Goal: Information Seeking & Learning: Stay updated

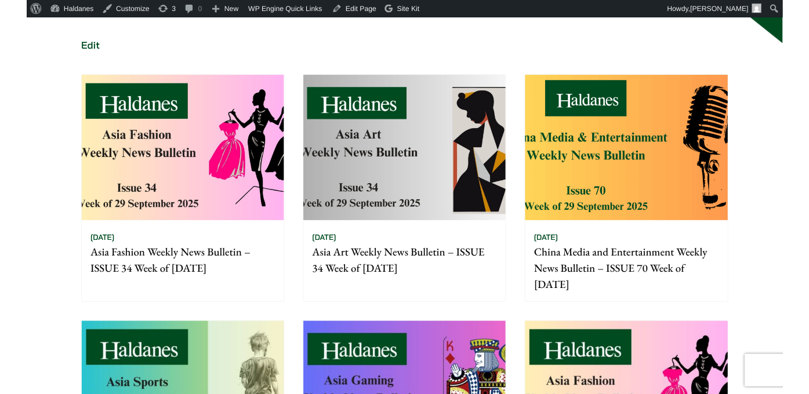
scroll to position [177, 0]
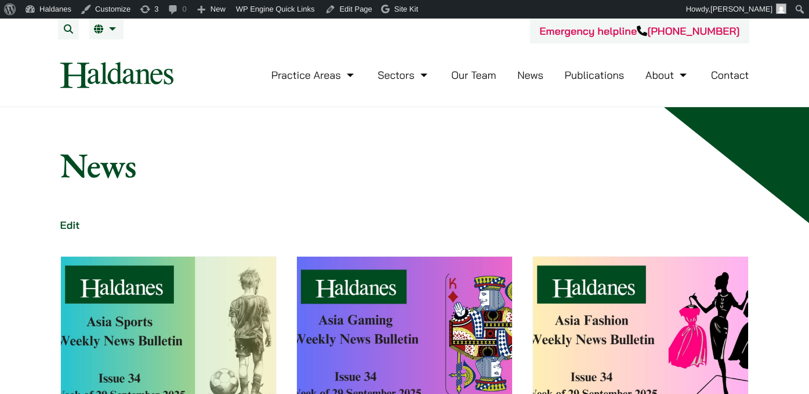
scroll to position [177, 0]
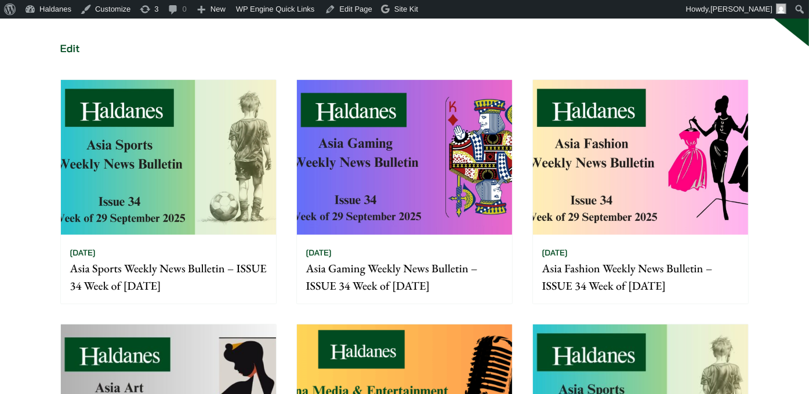
click at [223, 118] on img at bounding box center [168, 157] width 215 height 155
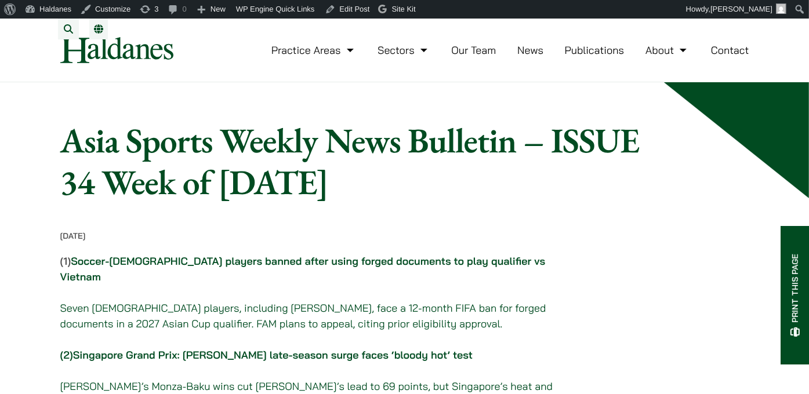
click at [223, 266] on link "Soccer-Malaysian players banned after using forged documents to play qualifier …" at bounding box center [302, 269] width 485 height 29
click at [124, 348] on link "Singapore Grand Prix: Max Verstappen’s late-season surge faces ‘bloody hot’ test" at bounding box center [272, 354] width 399 height 13
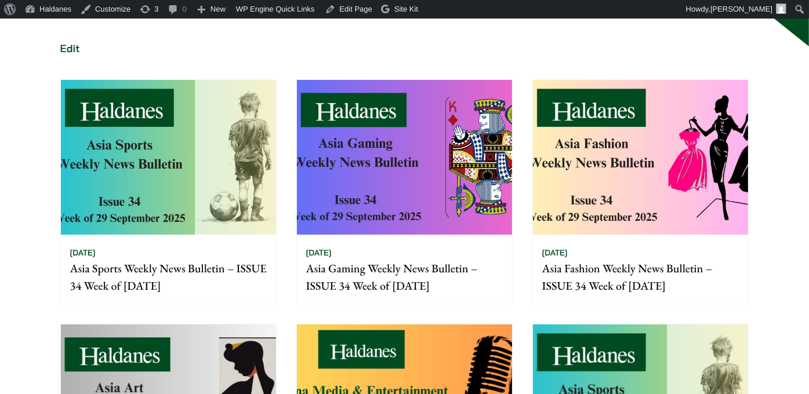
scroll to position [177, 0]
click at [354, 107] on img at bounding box center [404, 157] width 215 height 155
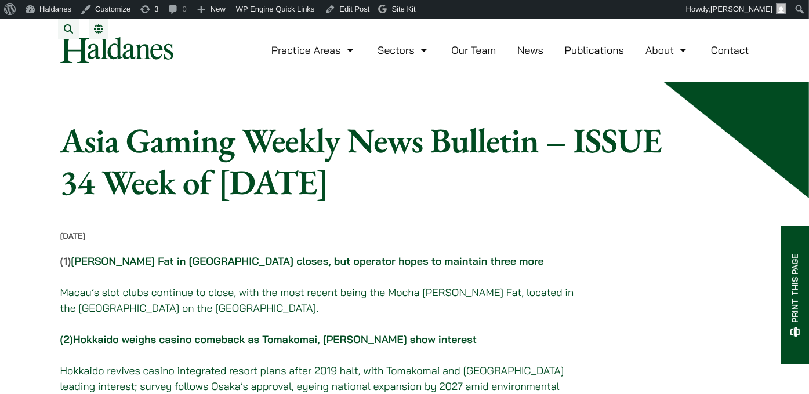
click at [230, 343] on link "Hokkaido weighs casino comeback as Tomakomai, Kushiro show interest" at bounding box center [275, 339] width 404 height 13
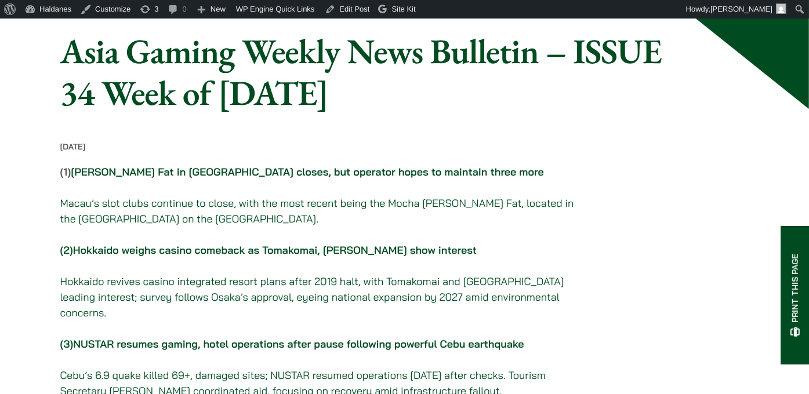
scroll to position [183, 0]
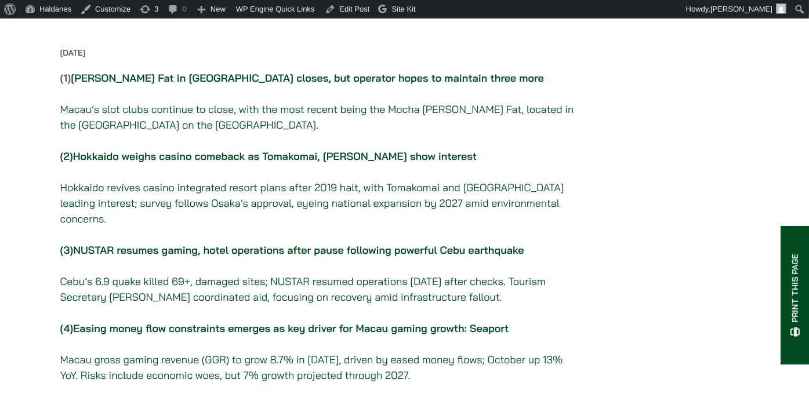
click at [180, 324] on link "Easing money flow constraints emerges as key driver for Macau gaming growth: Se…" at bounding box center [290, 328] width 435 height 13
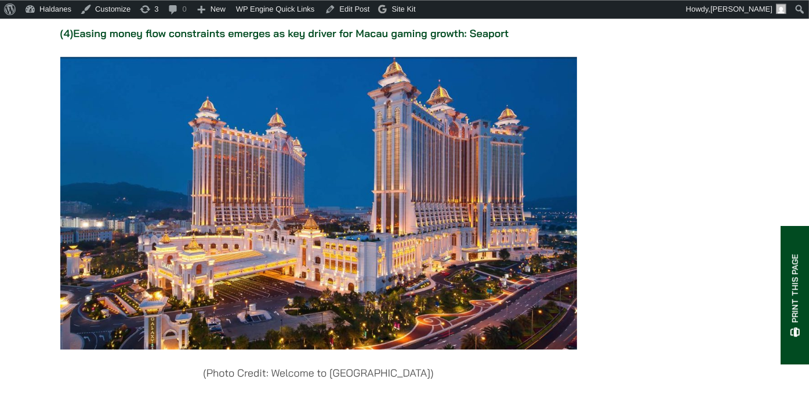
scroll to position [2704, 0]
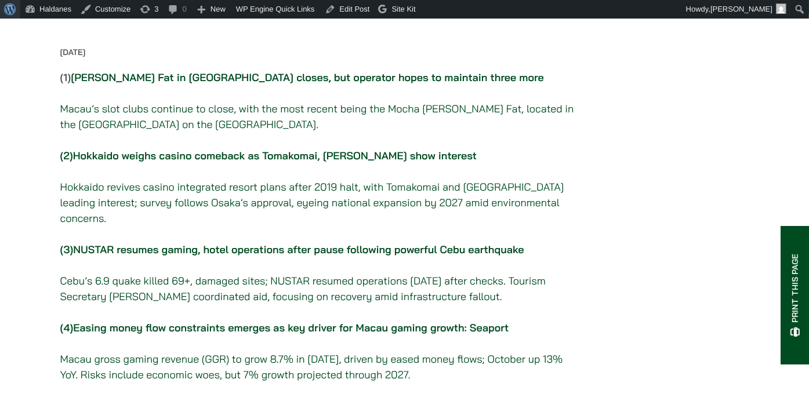
scroll to position [183, 0]
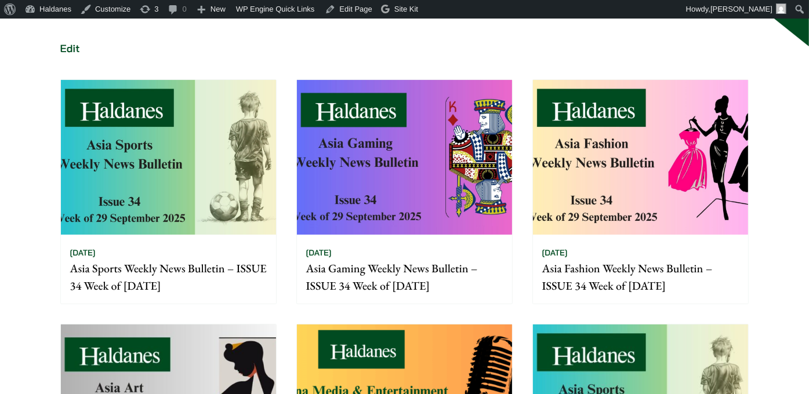
scroll to position [177, 0]
click at [566, 140] on img at bounding box center [640, 157] width 215 height 155
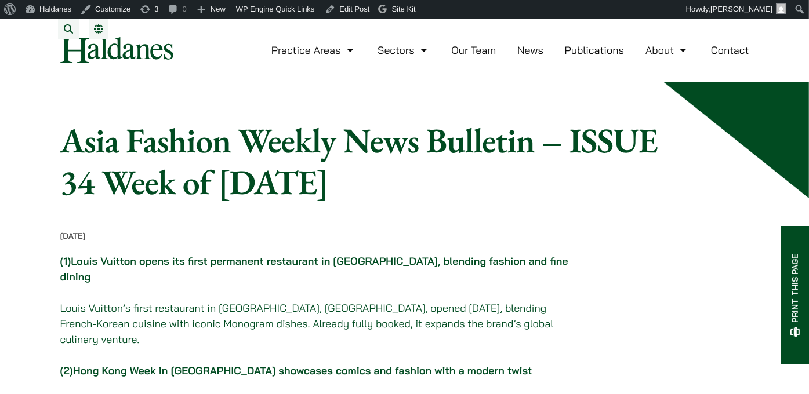
click at [354, 273] on link "Louis Vuitton opens its first permanent restaurant in Seoul, blending fashion a…" at bounding box center [314, 269] width 508 height 29
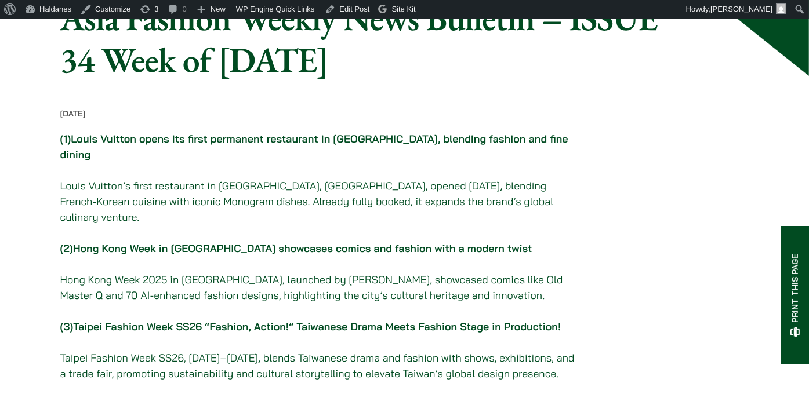
click at [256, 320] on link "Taipei Fashion Week SS26 “Fashion, Action!” Taiwanese Drama Meets Fashion Stage…" at bounding box center [317, 326] width 488 height 13
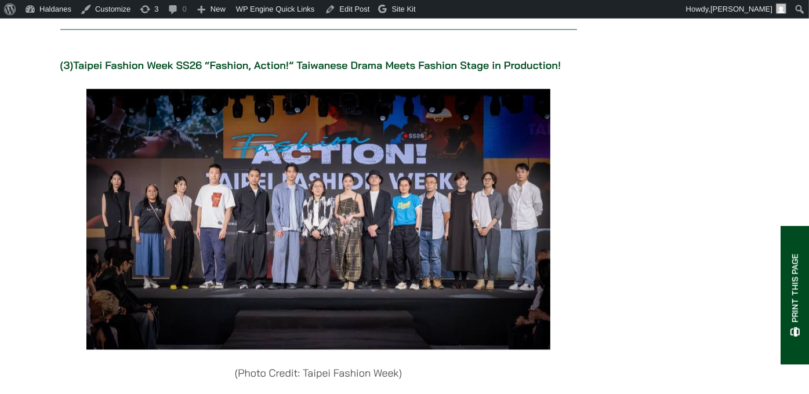
scroll to position [2182, 0]
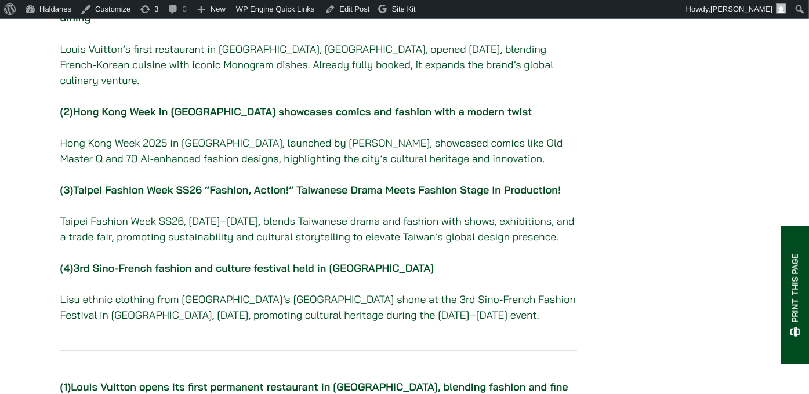
scroll to position [306, 0]
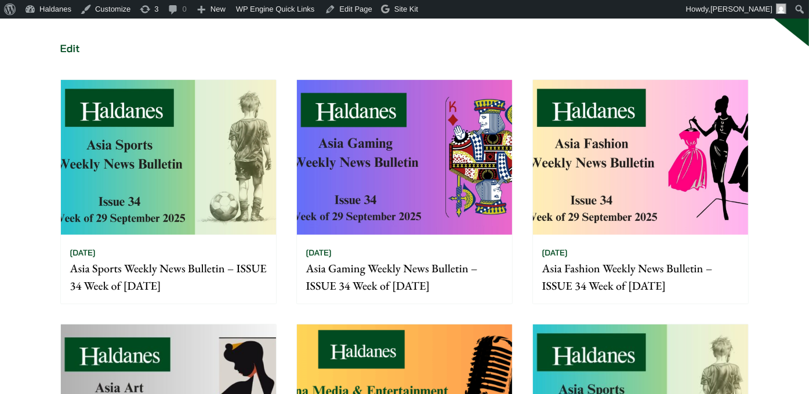
scroll to position [177, 0]
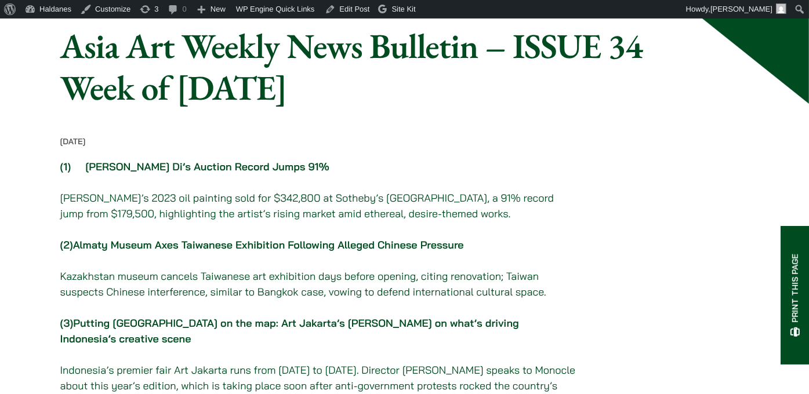
scroll to position [122, 0]
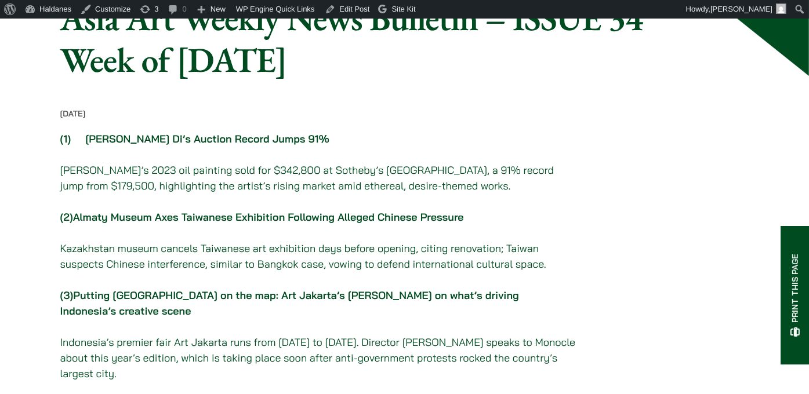
click at [229, 224] on link "Almaty Museum Axes Taiwanese Exhibition Following Alleged Chinese Pressure" at bounding box center [268, 216] width 391 height 13
click at [153, 145] on link "[PERSON_NAME] Di’s Auction Record Jumps 91%" at bounding box center [207, 138] width 244 height 13
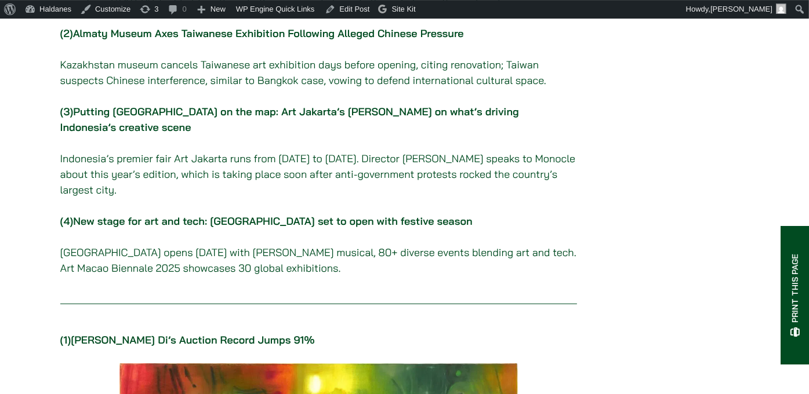
click at [221, 228] on link "New stage for art and tech: [GEOGRAPHIC_DATA] set to open with festive season" at bounding box center [272, 221] width 399 height 13
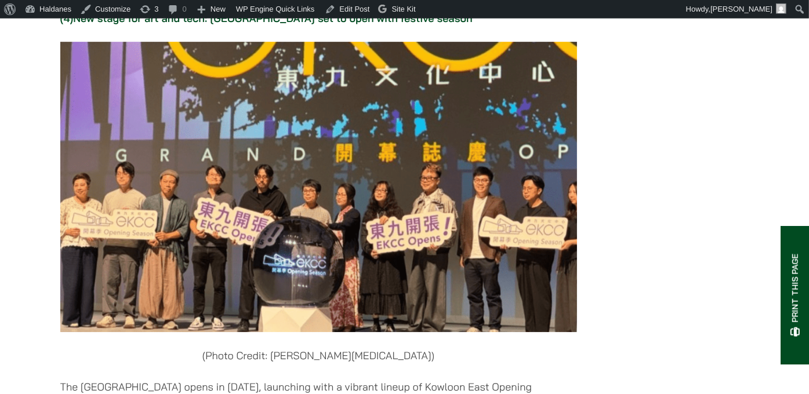
scroll to position [3374, 0]
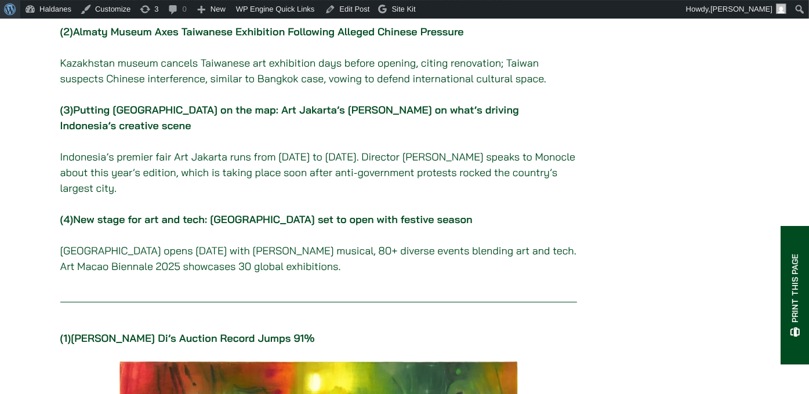
scroll to position [306, 0]
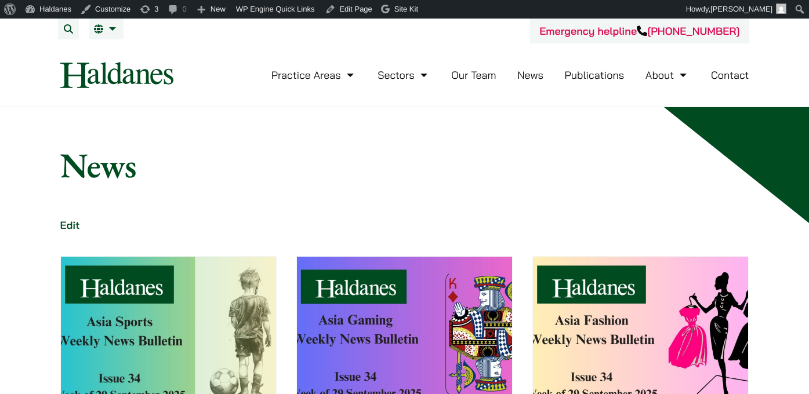
scroll to position [177, 0]
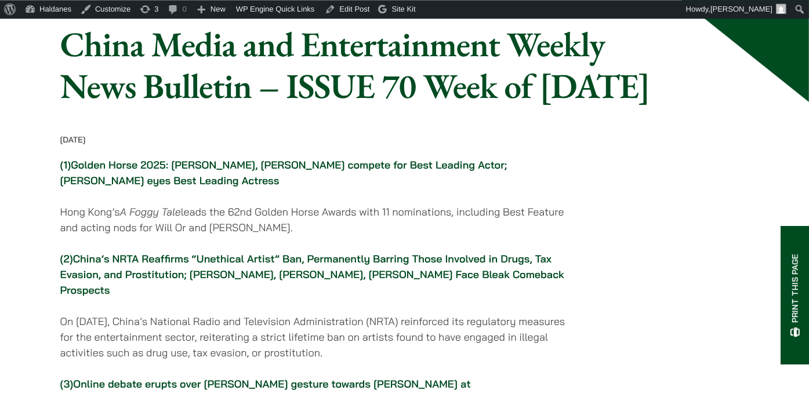
scroll to position [122, 0]
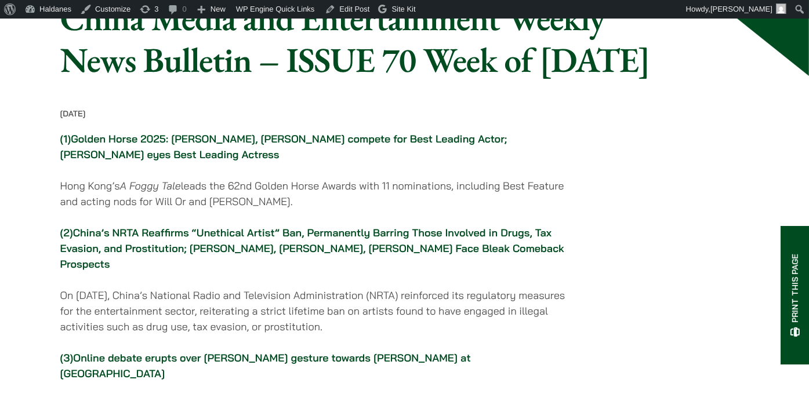
click at [347, 161] on link "Golden Horse 2025: [PERSON_NAME], [PERSON_NAME] compete for Best Leading Actor;…" at bounding box center [283, 146] width 447 height 29
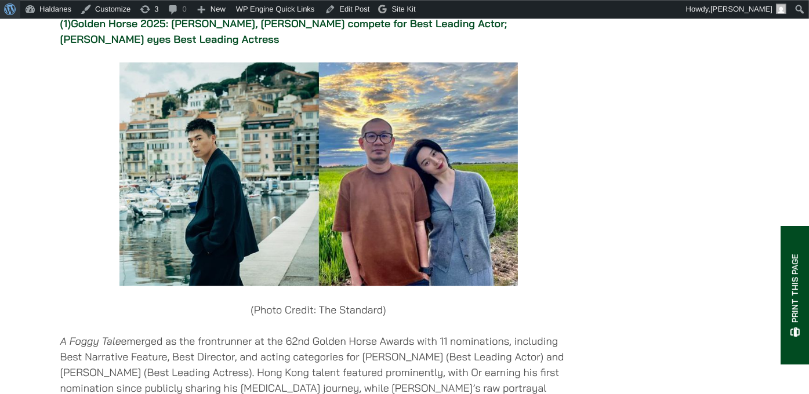
scroll to position [1438, 0]
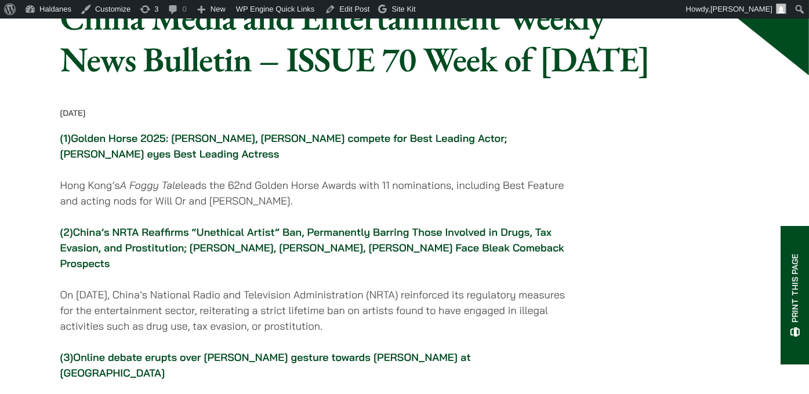
scroll to position [122, 0]
click at [174, 271] on link "China’s NRTA Reaffirms “Unethical Artist” Ban, Permanently Barring Those Involv…" at bounding box center [312, 248] width 504 height 45
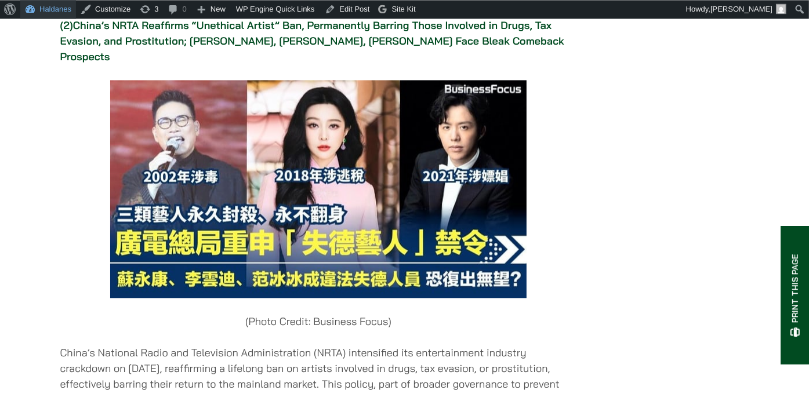
scroll to position [2124, 0]
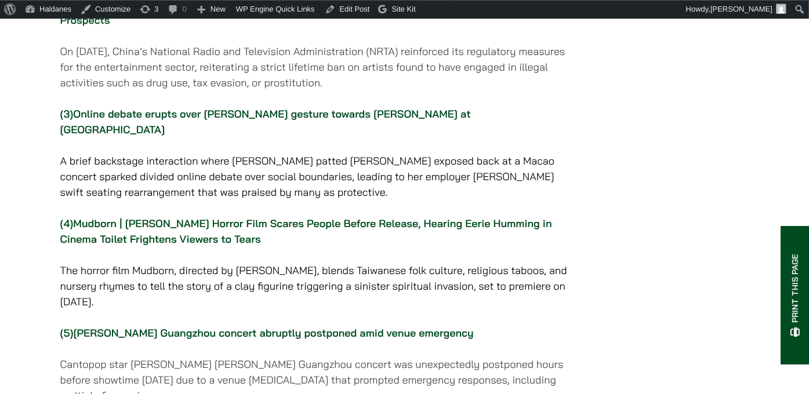
scroll to position [428, 0]
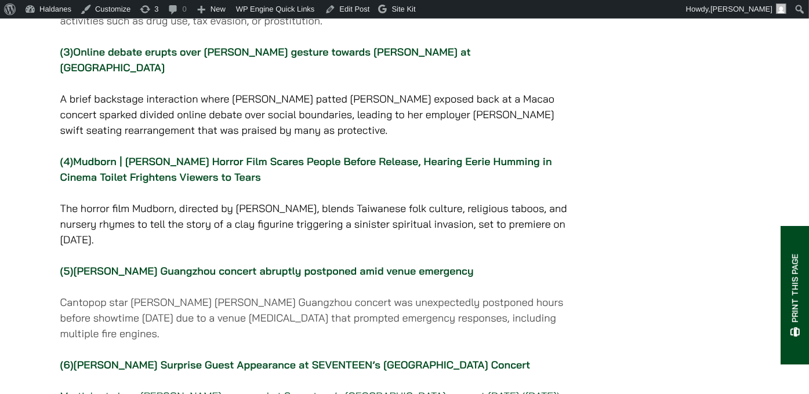
click at [184, 278] on link "[PERSON_NAME] Guangzhou concert abruptly postponed amid venue emergency" at bounding box center [273, 270] width 400 height 13
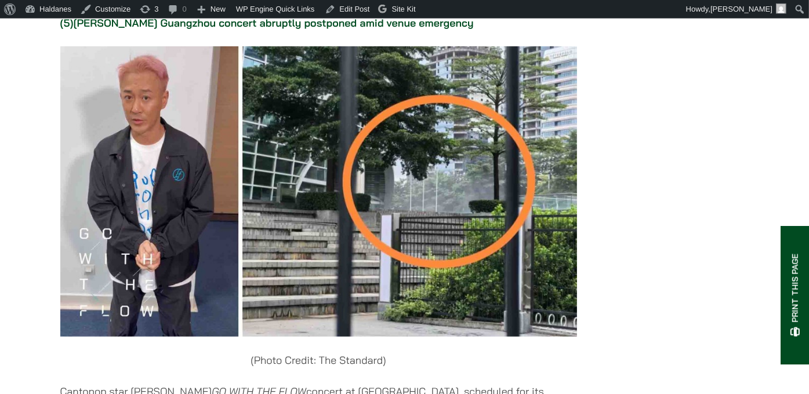
scroll to position [4482, 0]
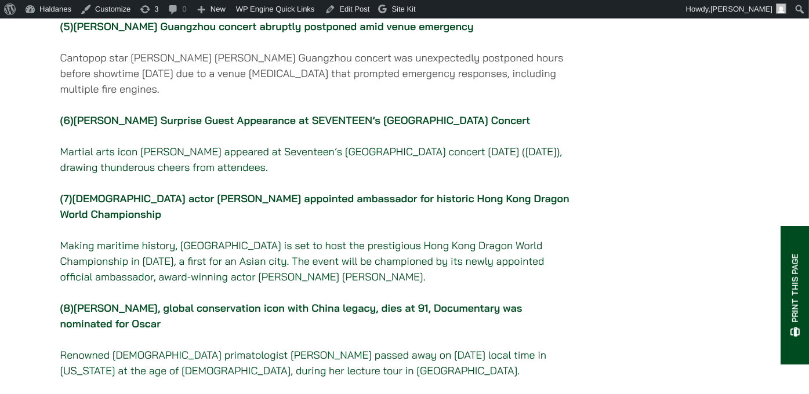
click at [211, 221] on link "[DEMOGRAPHIC_DATA] actor [PERSON_NAME] appointed ambassador for historic Hong K…" at bounding box center [314, 206] width 509 height 29
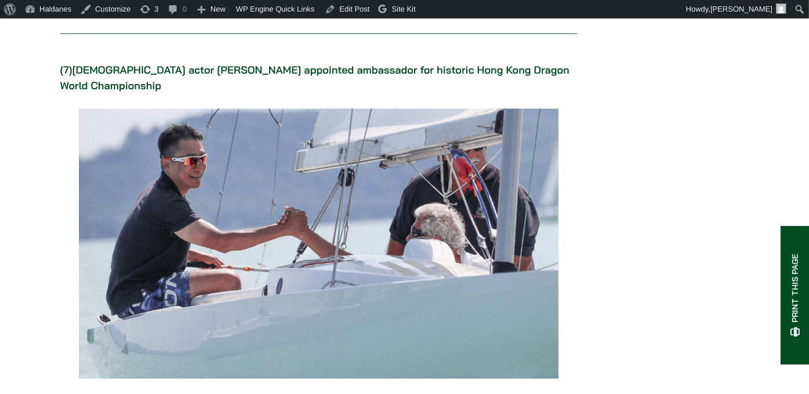
scroll to position [5950, 0]
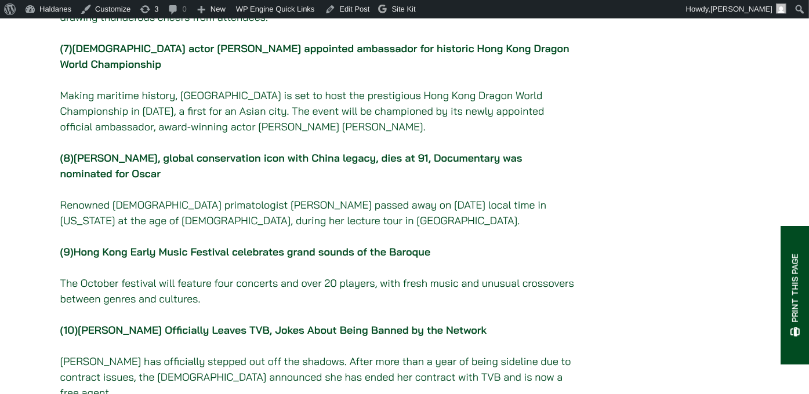
scroll to position [857, 0]
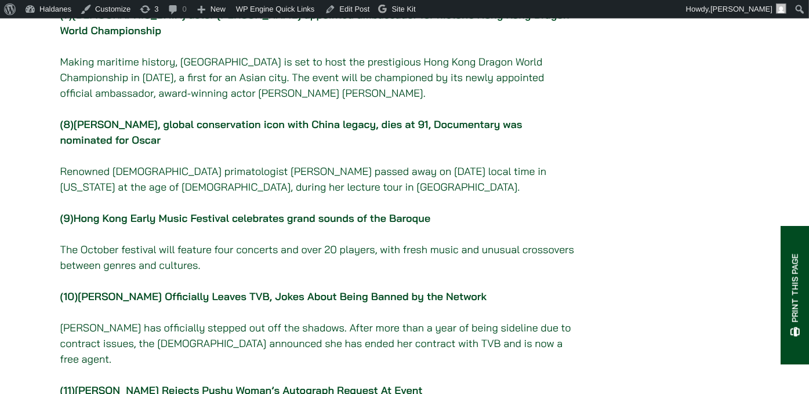
click at [295, 303] on link "[PERSON_NAME] Officially Leaves TVB, Jokes About Being Banned by the Network" at bounding box center [282, 296] width 409 height 13
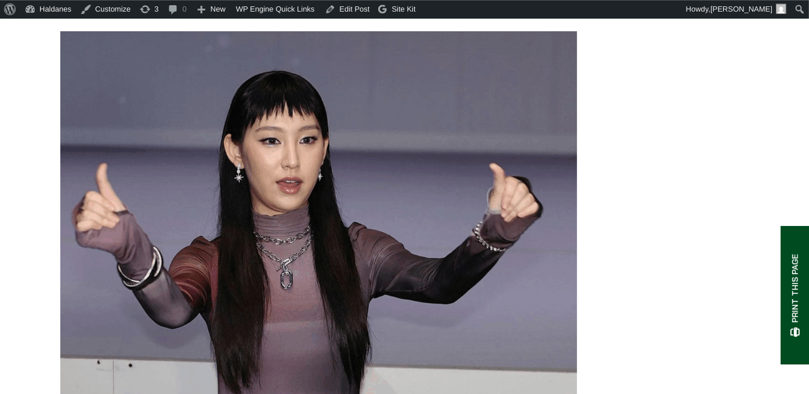
scroll to position [8325, 0]
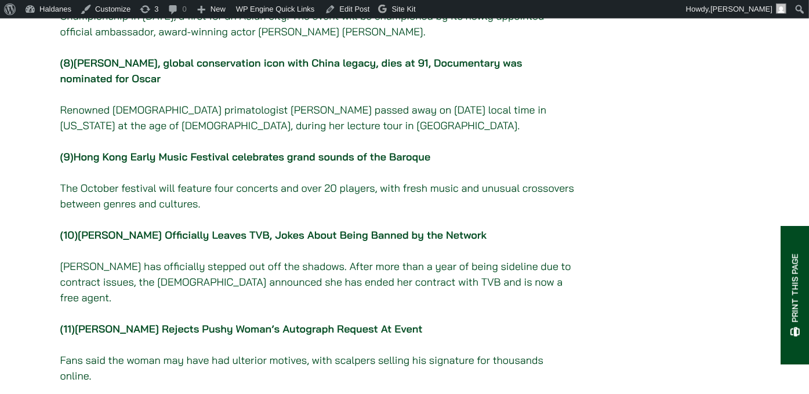
click at [141, 322] on link "[PERSON_NAME] Rejects Pushy Woman’s Autograph Request At Event" at bounding box center [249, 328] width 348 height 13
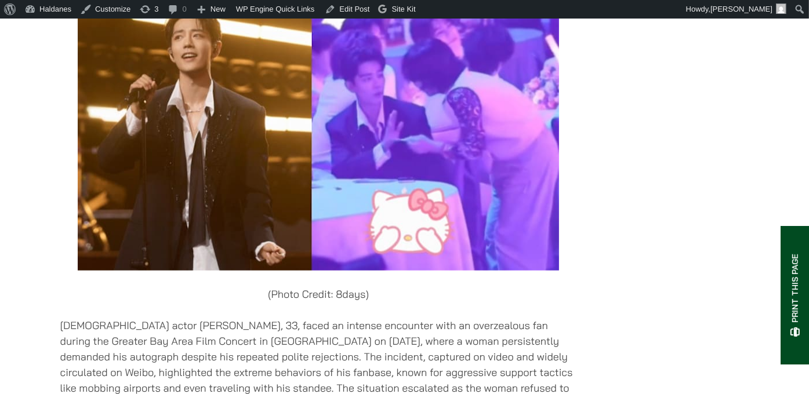
scroll to position [9175, 0]
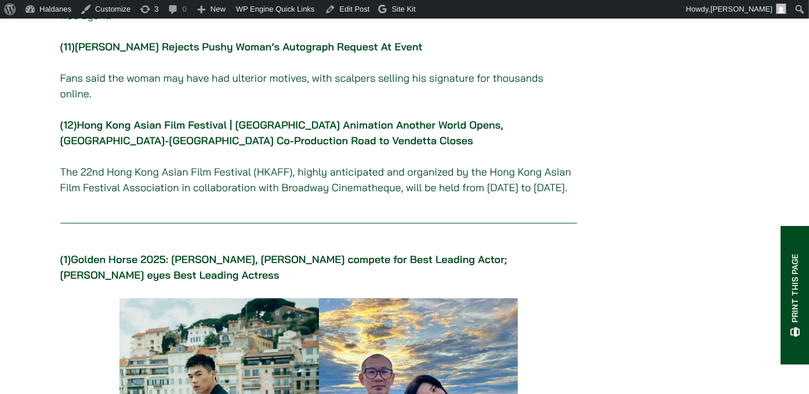
scroll to position [1225, 0]
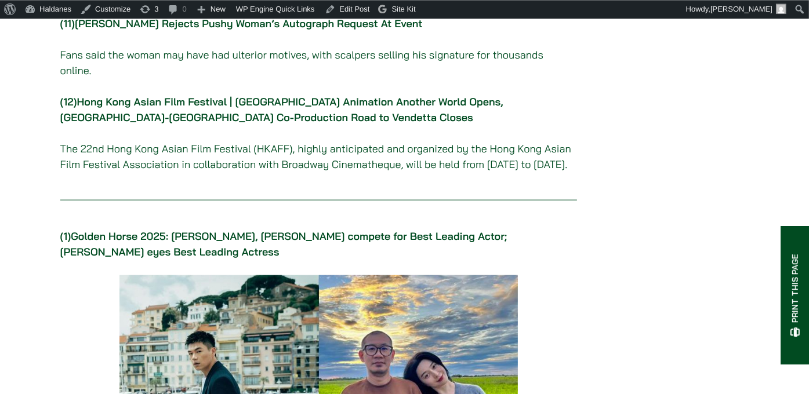
click at [182, 99] on link "Hong Kong Asian Film Festival | [GEOGRAPHIC_DATA] Animation Another World Opens…" at bounding box center [281, 109] width 443 height 29
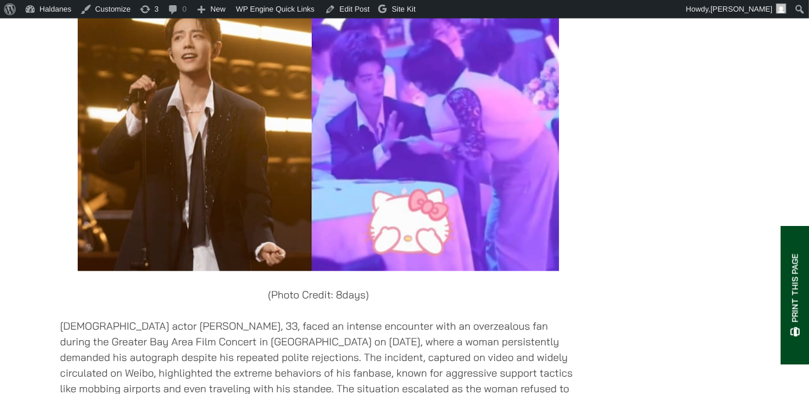
scroll to position [9175, 0]
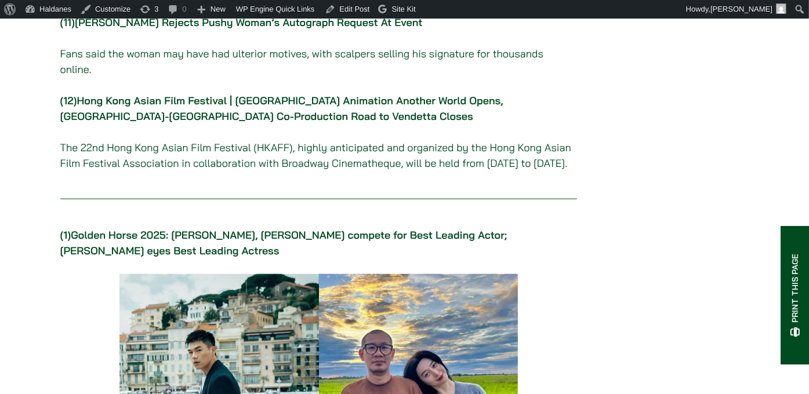
scroll to position [1225, 0]
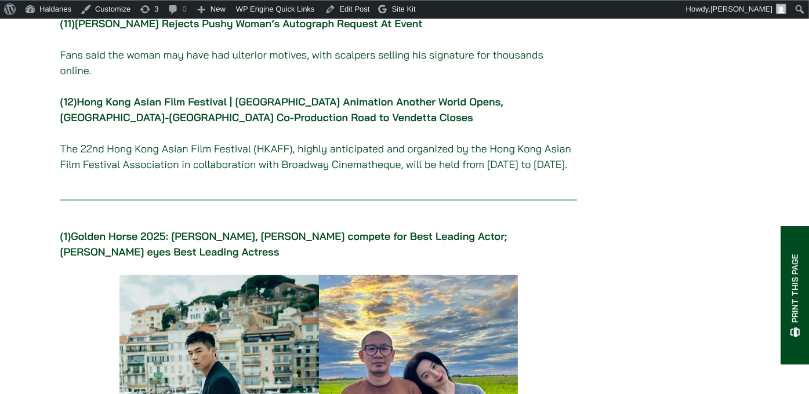
click at [228, 95] on link "Hong Kong Asian Film Festival | [GEOGRAPHIC_DATA] Animation Another World Opens…" at bounding box center [281, 109] width 443 height 29
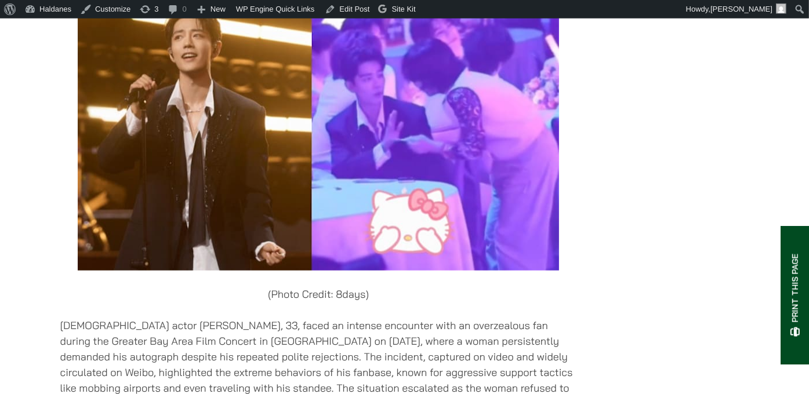
scroll to position [9175, 0]
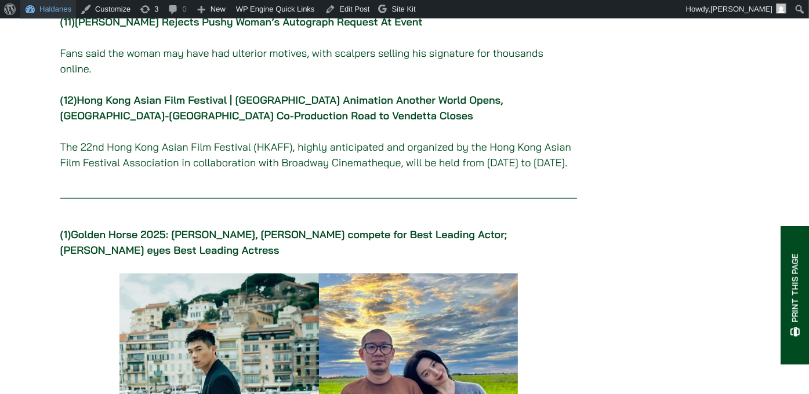
scroll to position [1225, 0]
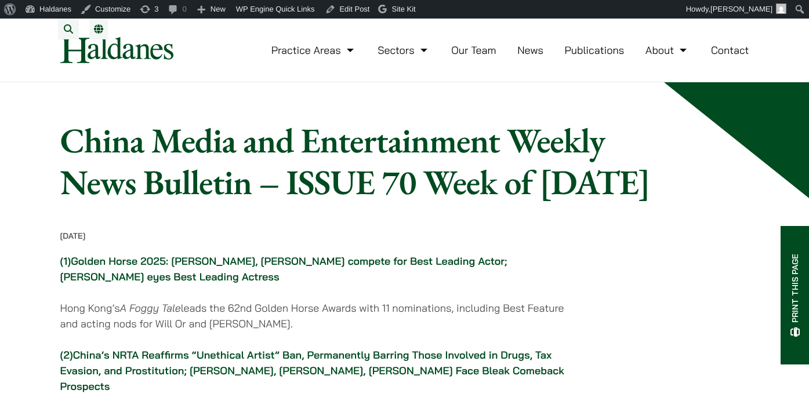
scroll to position [1225, 0]
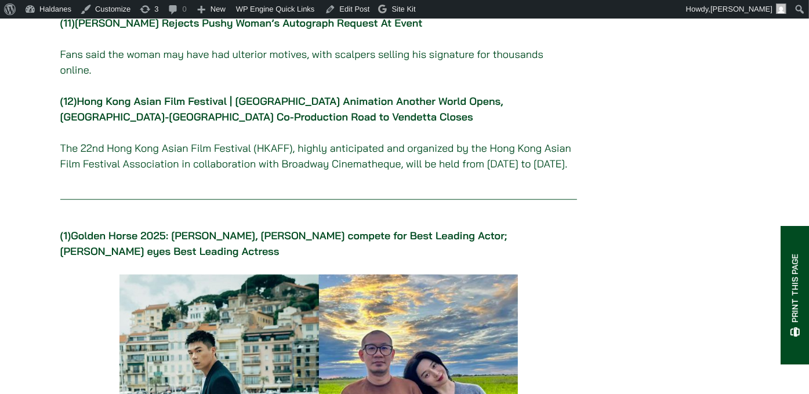
click at [242, 95] on link "Hong Kong Asian Film Festival | [GEOGRAPHIC_DATA] Animation Another World Opens…" at bounding box center [281, 109] width 443 height 29
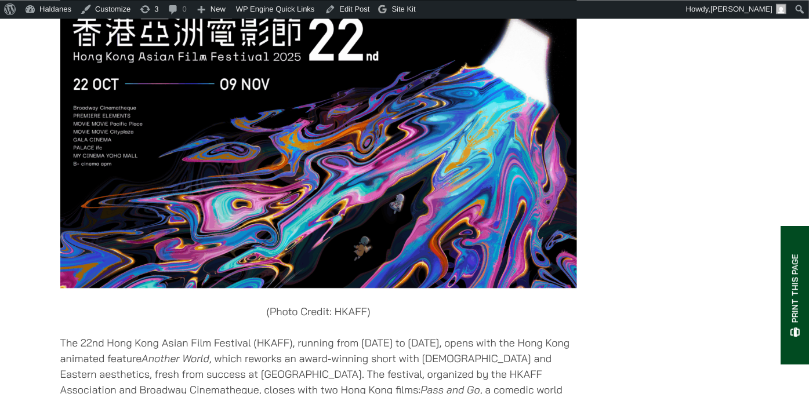
scroll to position [9909, 0]
